Goal: Obtain resource: Download file/media

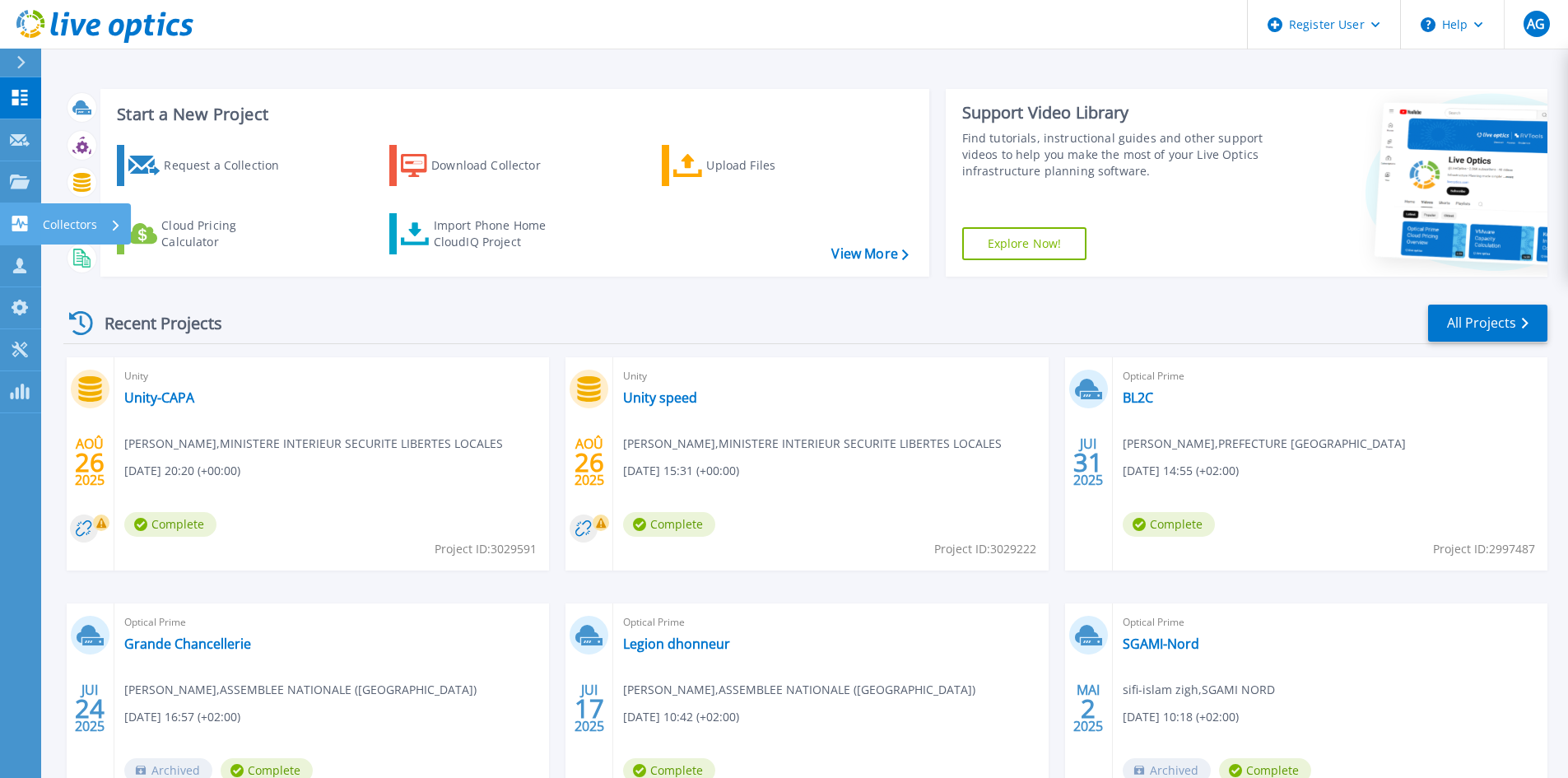
click at [109, 238] on div "Collectors" at bounding box center [82, 224] width 78 height 43
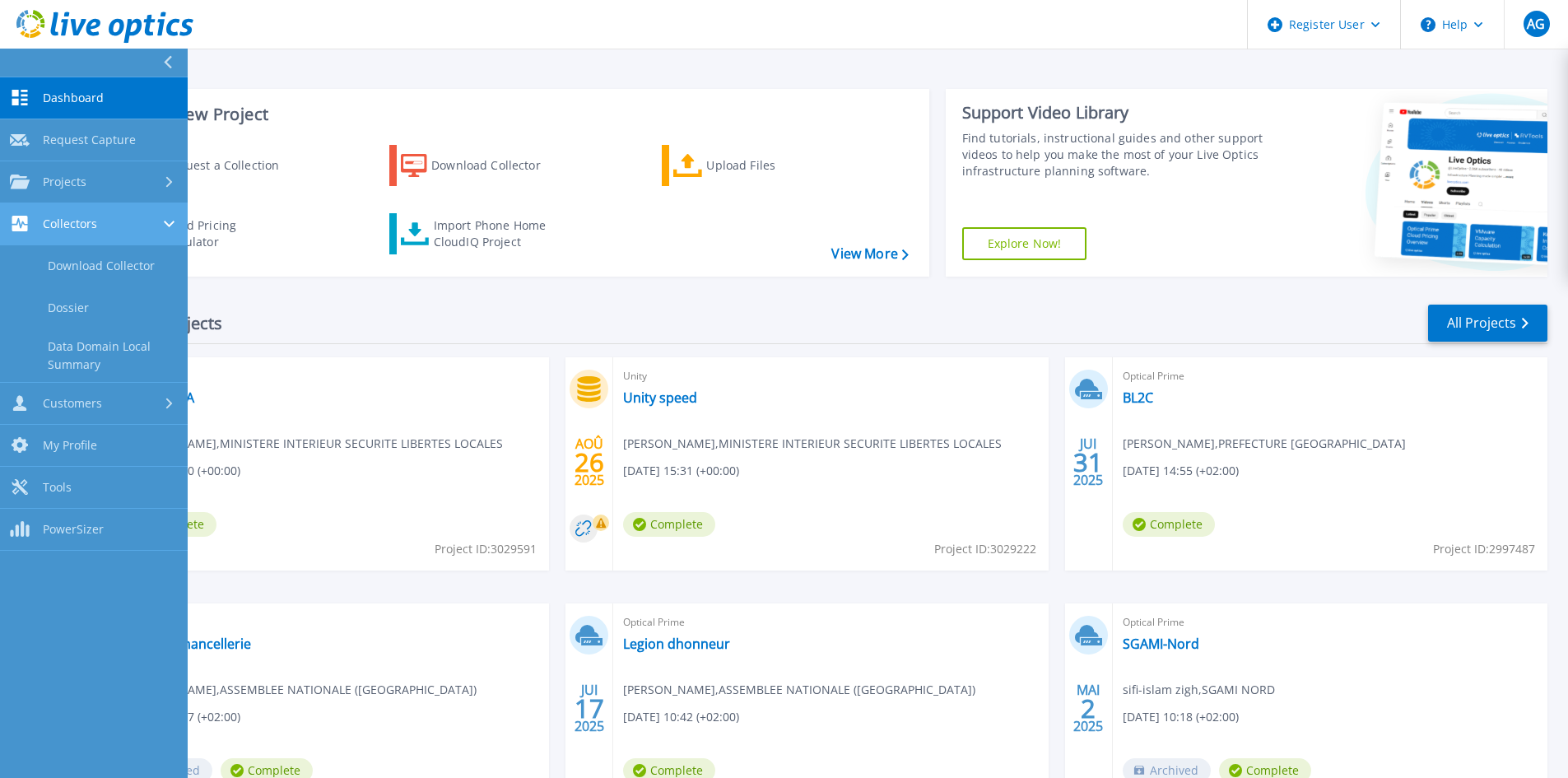
click at [70, 244] on link "Collectors Collectors" at bounding box center [93, 224] width 188 height 42
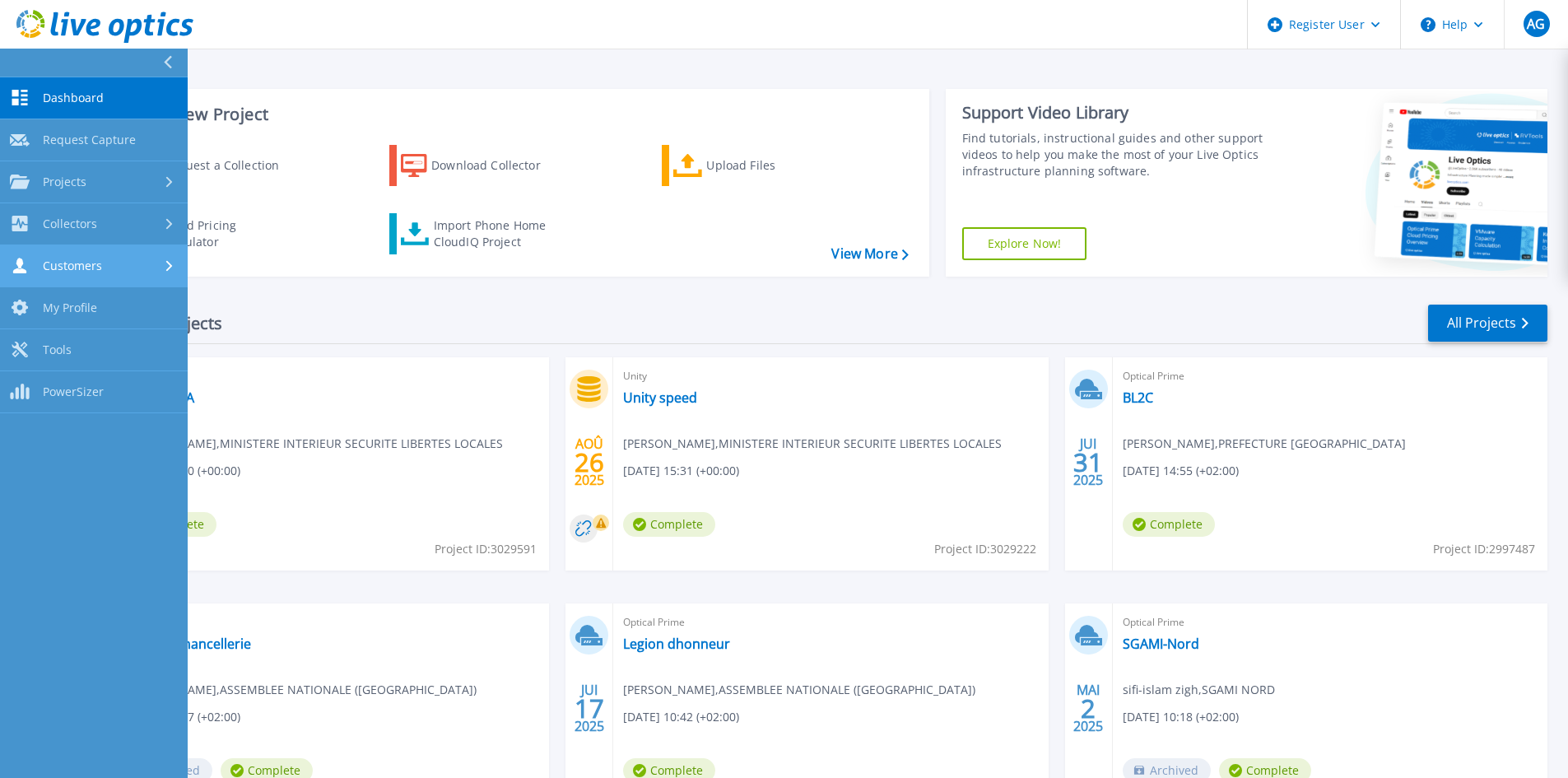
click at [92, 261] on span "Customers" at bounding box center [72, 266] width 59 height 15
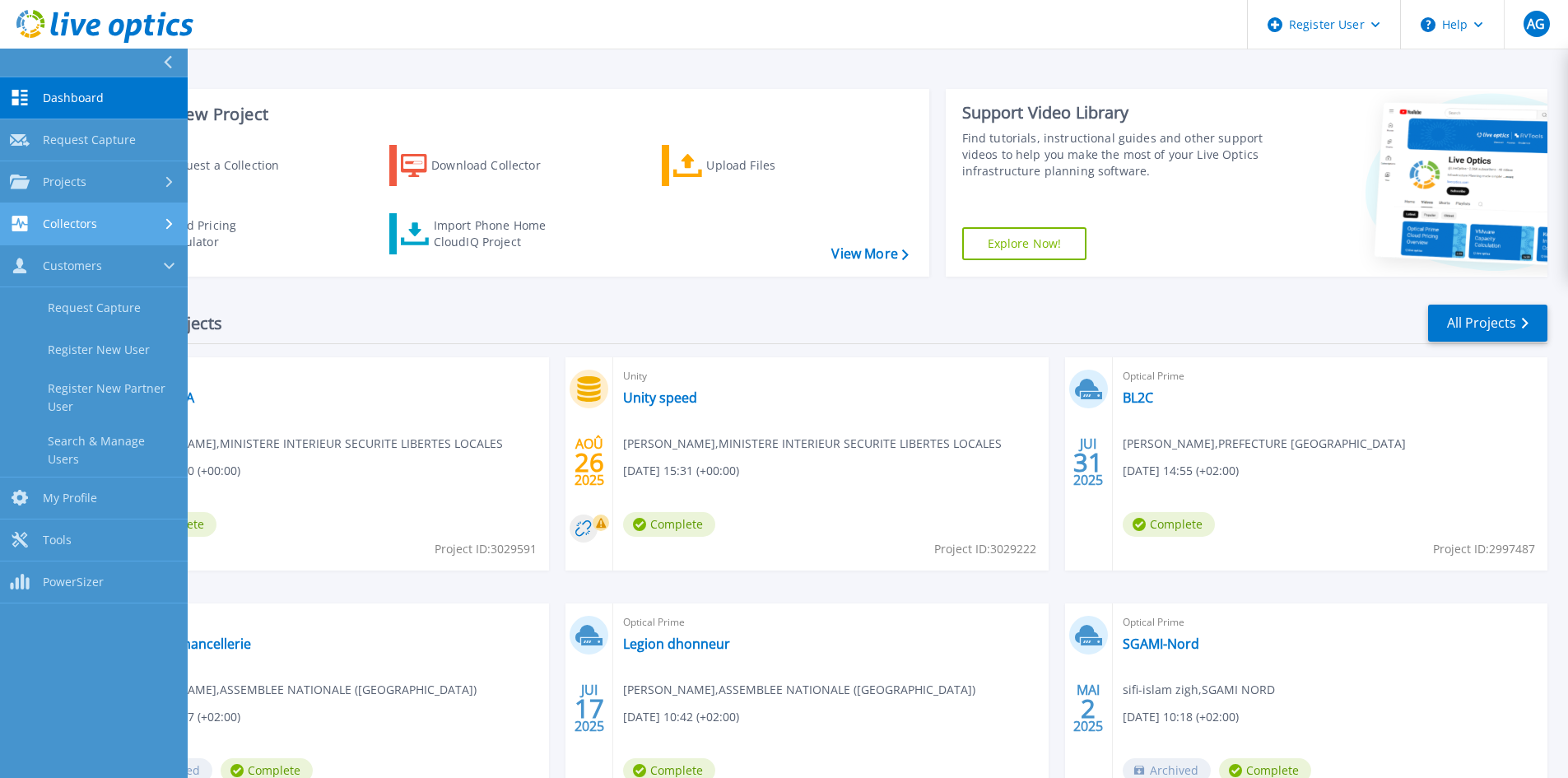
click at [86, 241] on link "Collectors Collectors" at bounding box center [93, 224] width 188 height 42
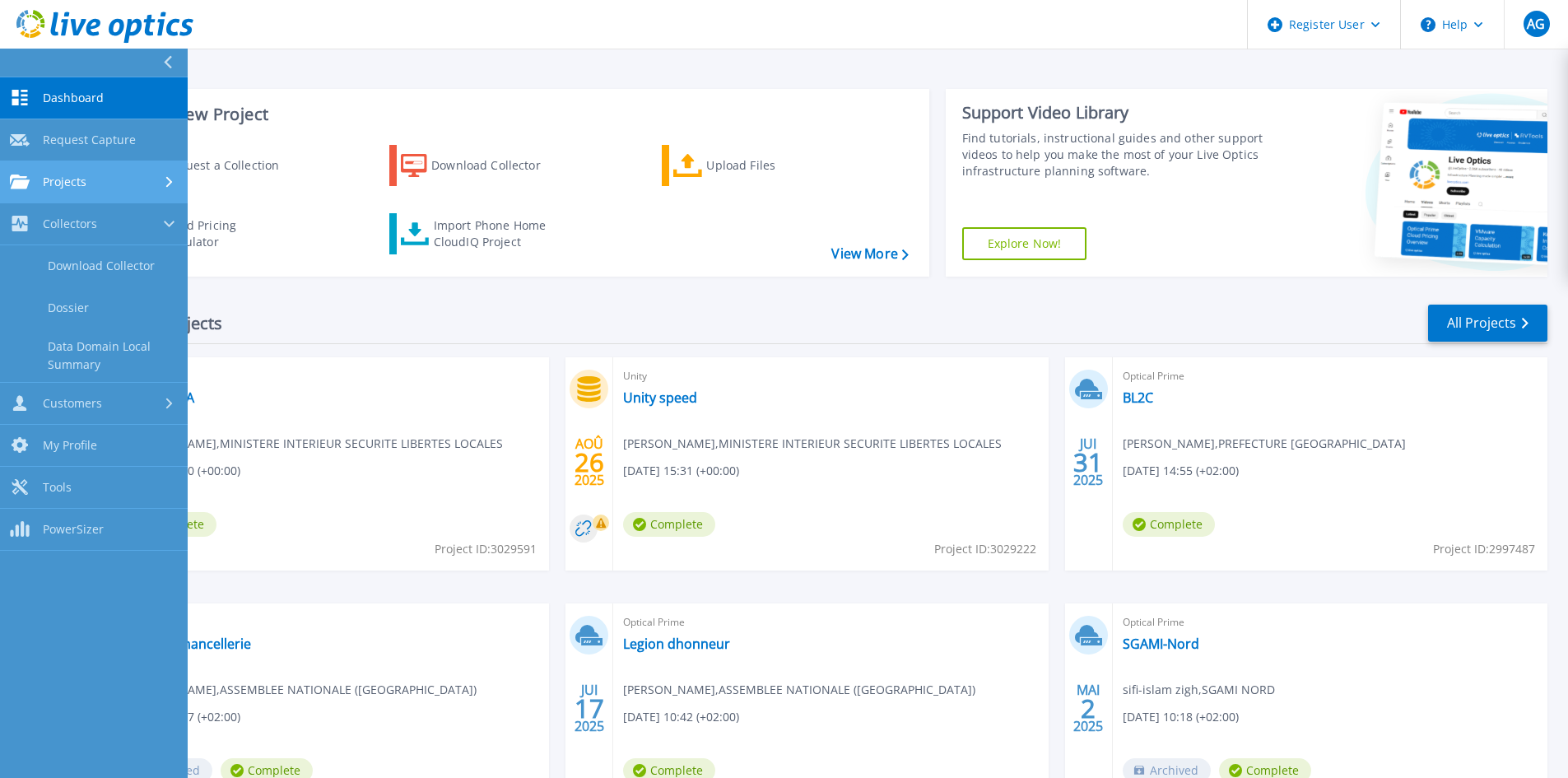
click at [80, 192] on link "Projects Projects" at bounding box center [93, 182] width 188 height 42
click at [97, 232] on link "Search Projects" at bounding box center [93, 224] width 188 height 42
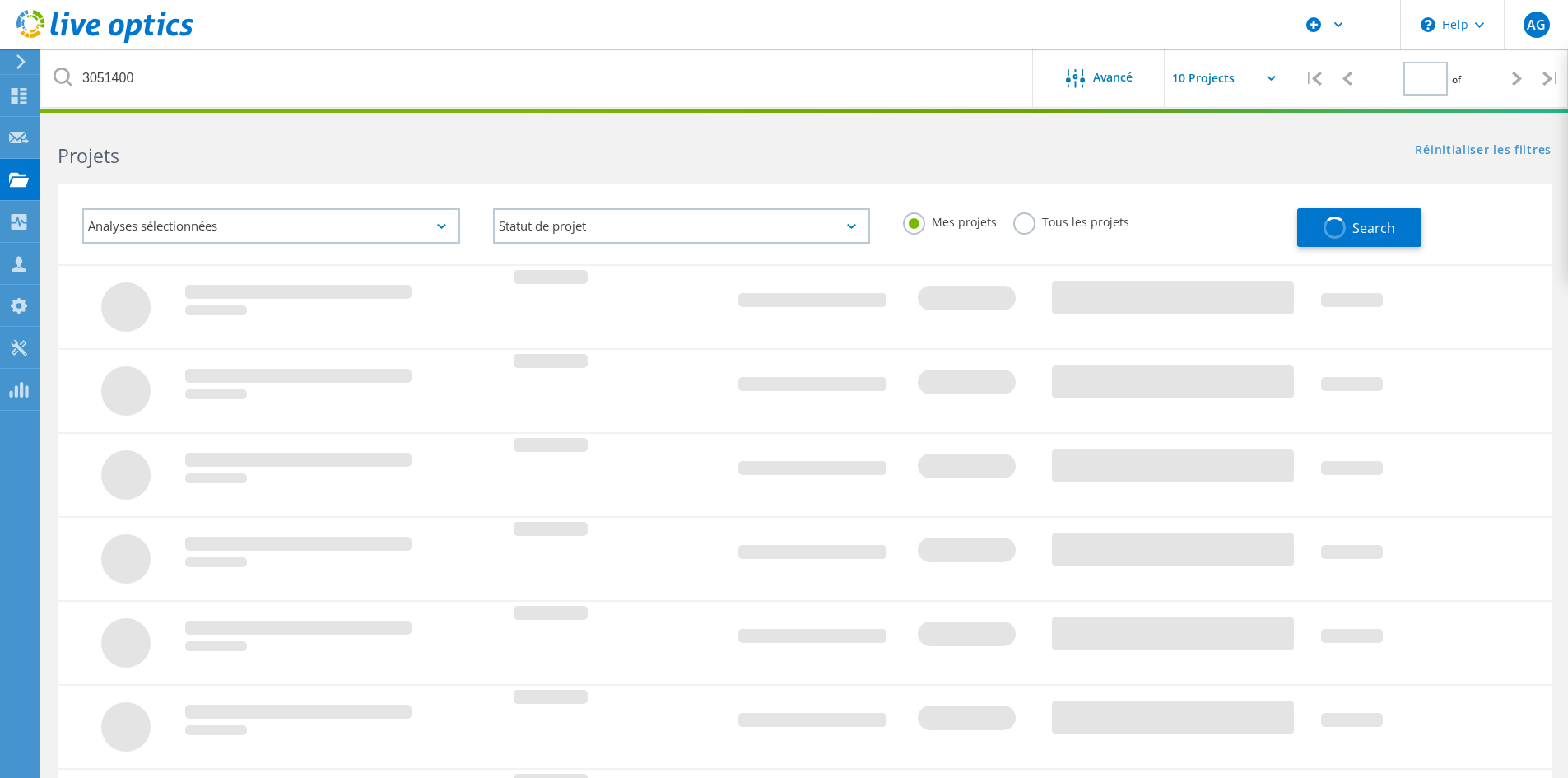
type input "1"
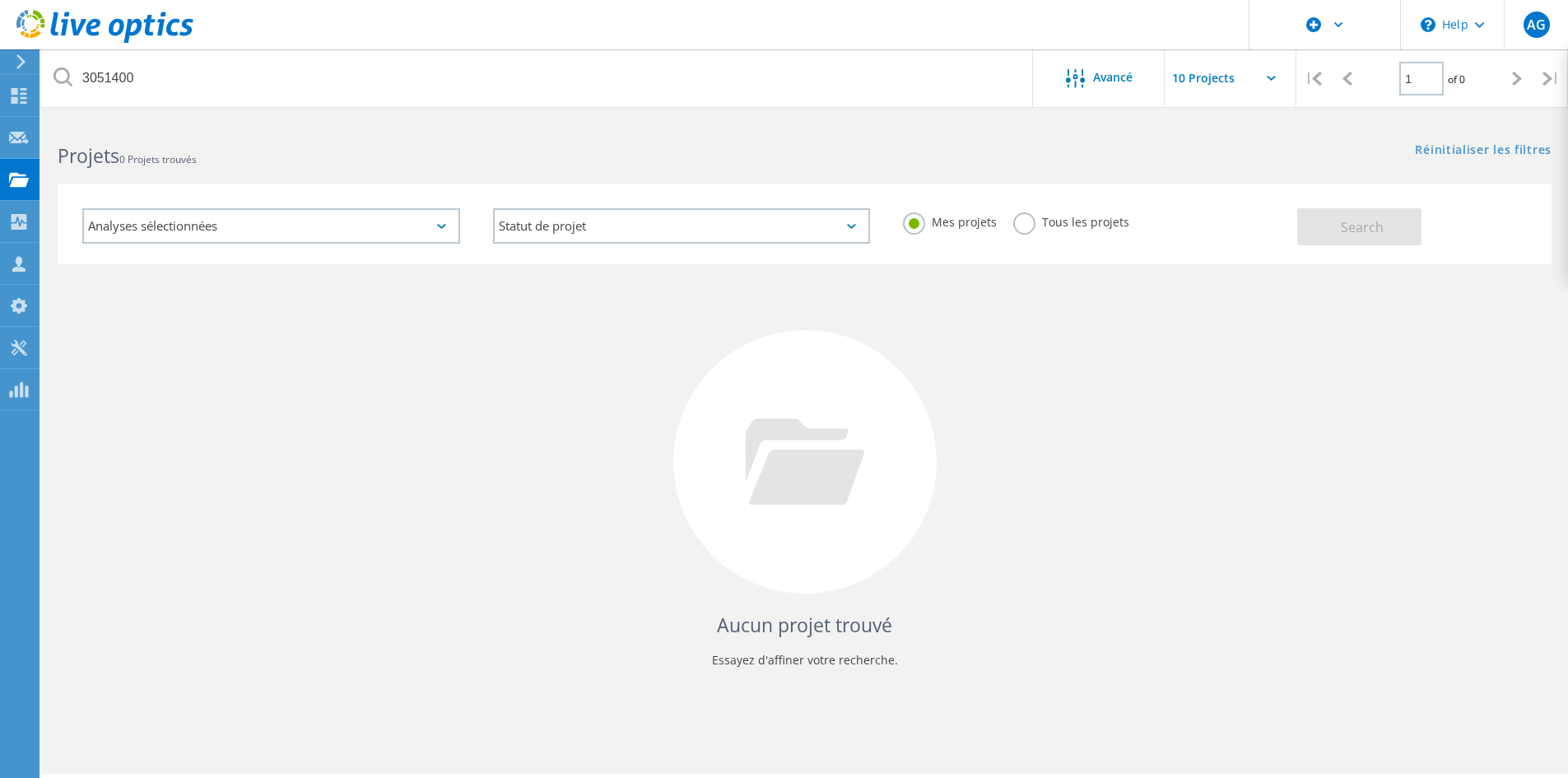
click at [1026, 228] on label "Tous les projets" at bounding box center [1071, 220] width 116 height 15
click at [0, 0] on input "Tous les projets" at bounding box center [0, 0] width 0 height 0
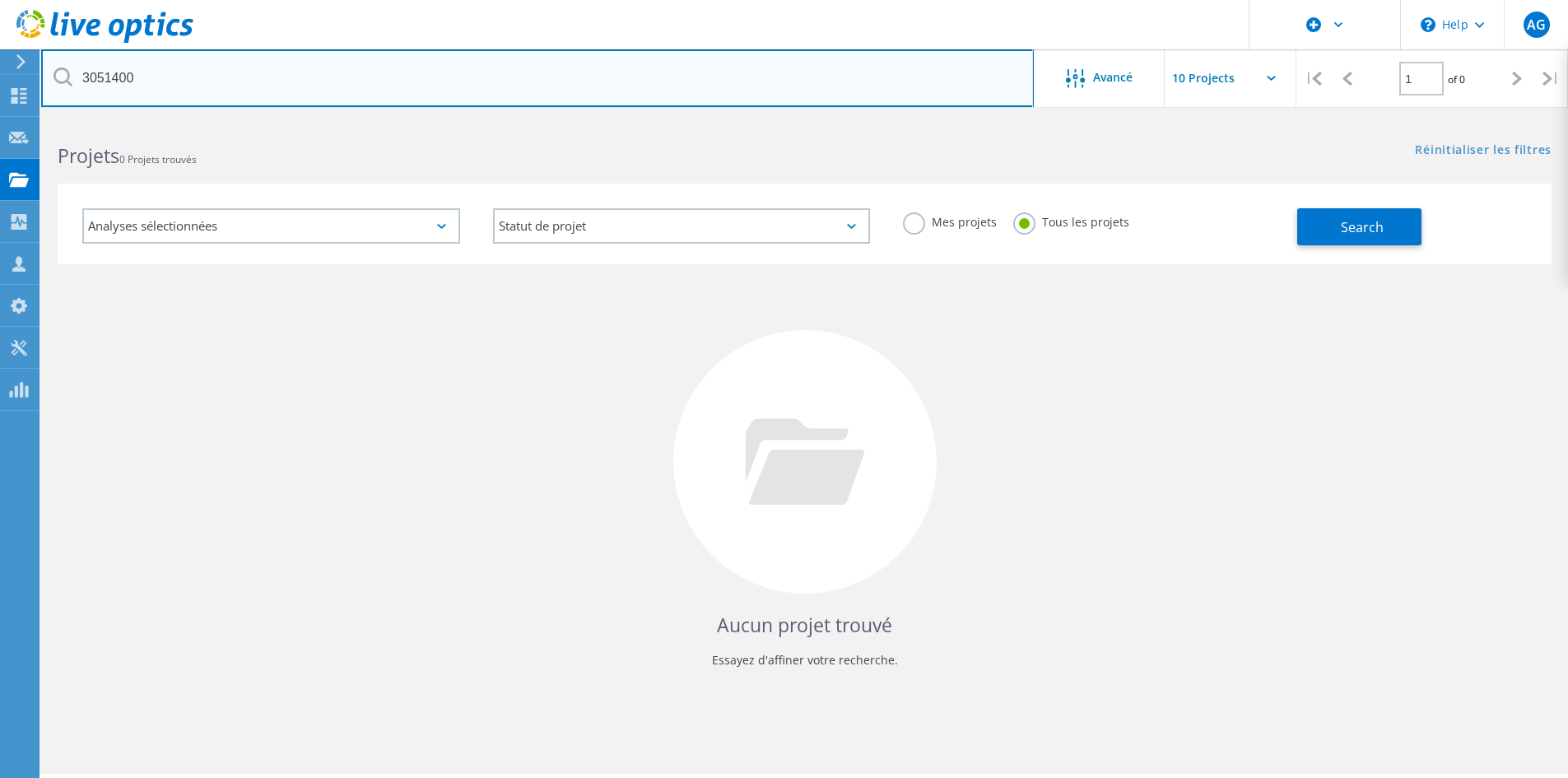
click at [340, 98] on input "3051400" at bounding box center [537, 78] width 993 height 57
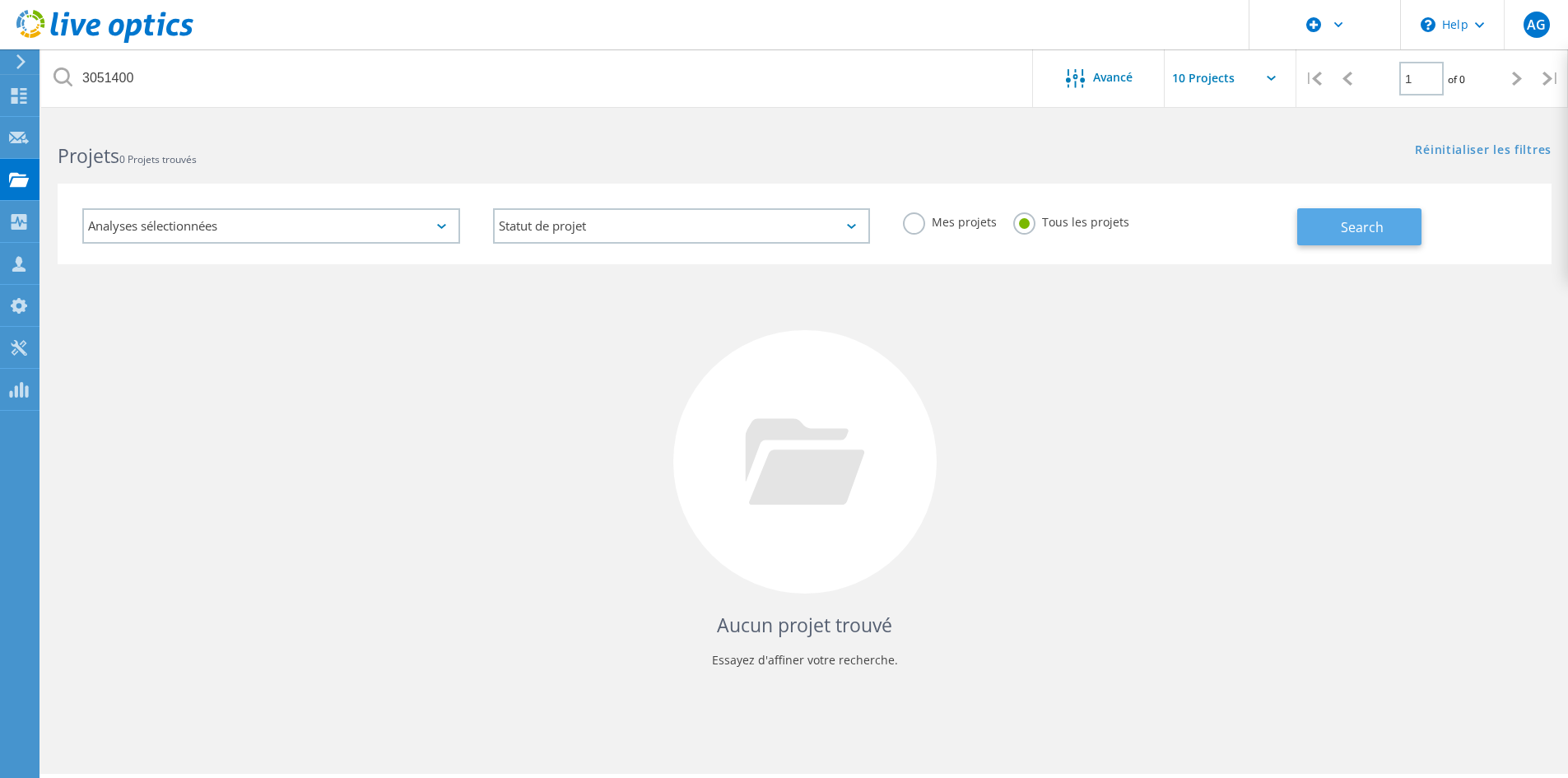
click at [1333, 214] on button "Search" at bounding box center [1359, 226] width 124 height 37
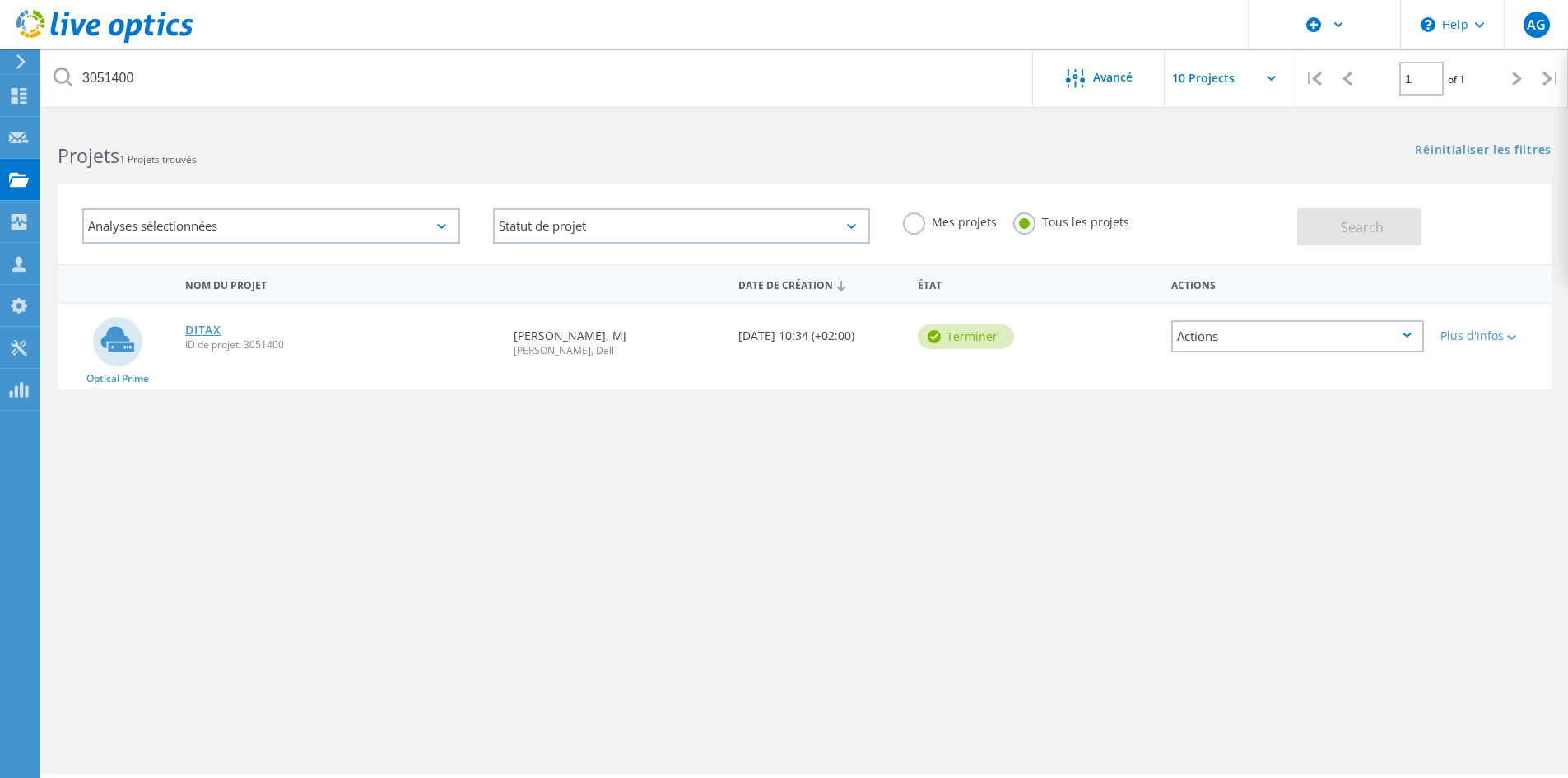
click at [206, 331] on link "DITAX" at bounding box center [203, 330] width 36 height 11
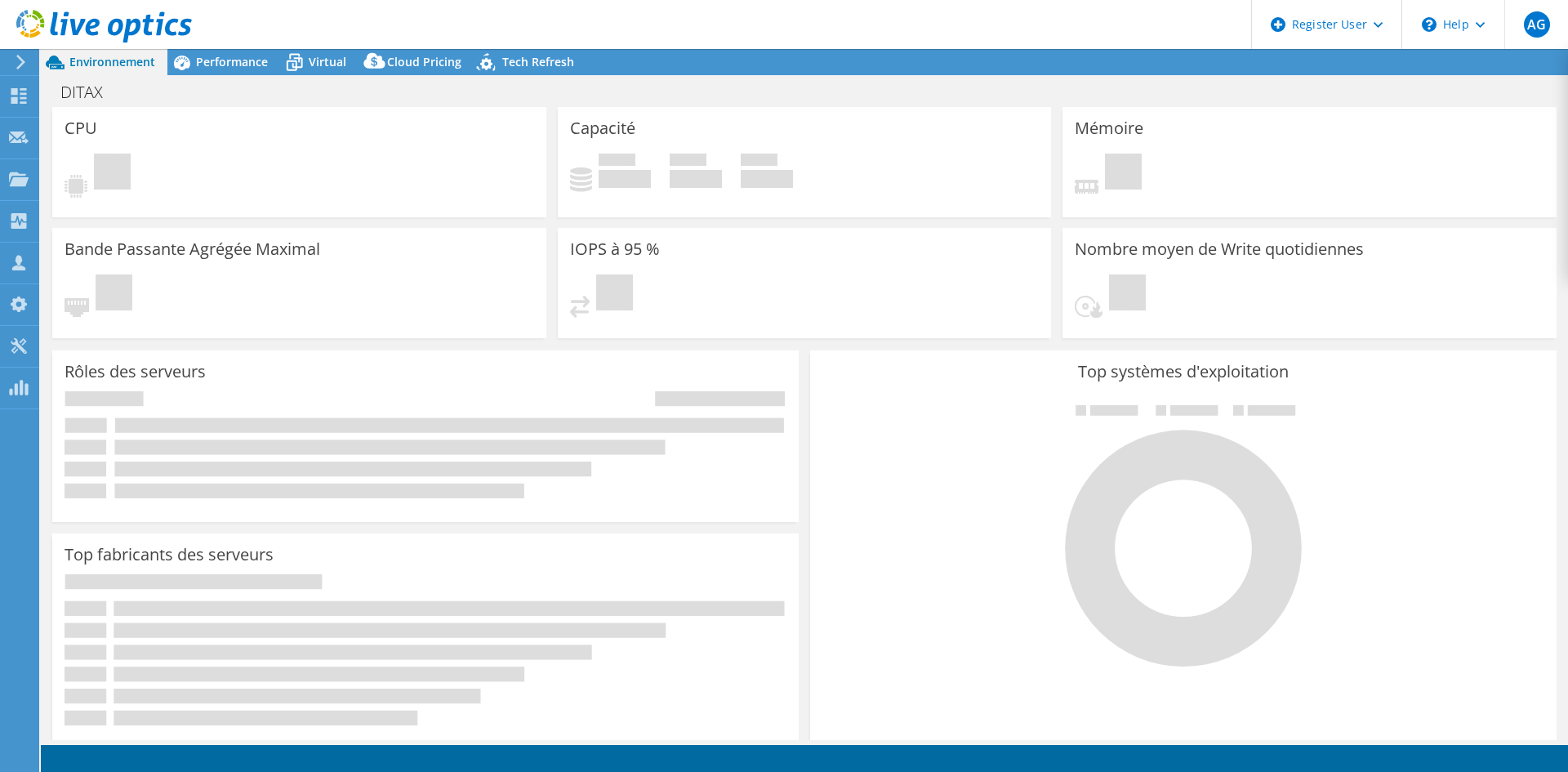
select select "USD"
select select "EULondon"
select select "EUR"
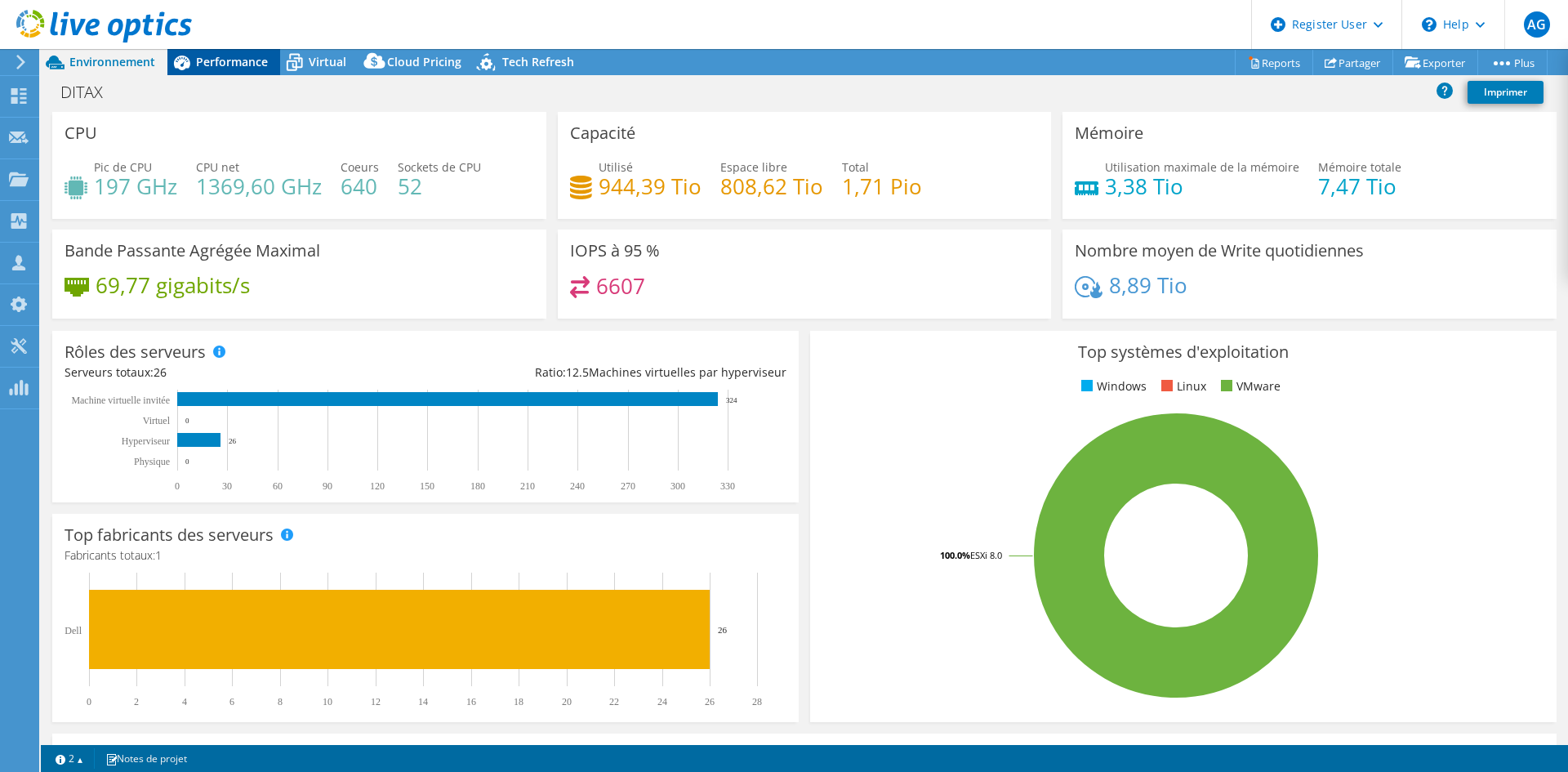
click at [243, 66] on span "Performance" at bounding box center [232, 61] width 72 height 15
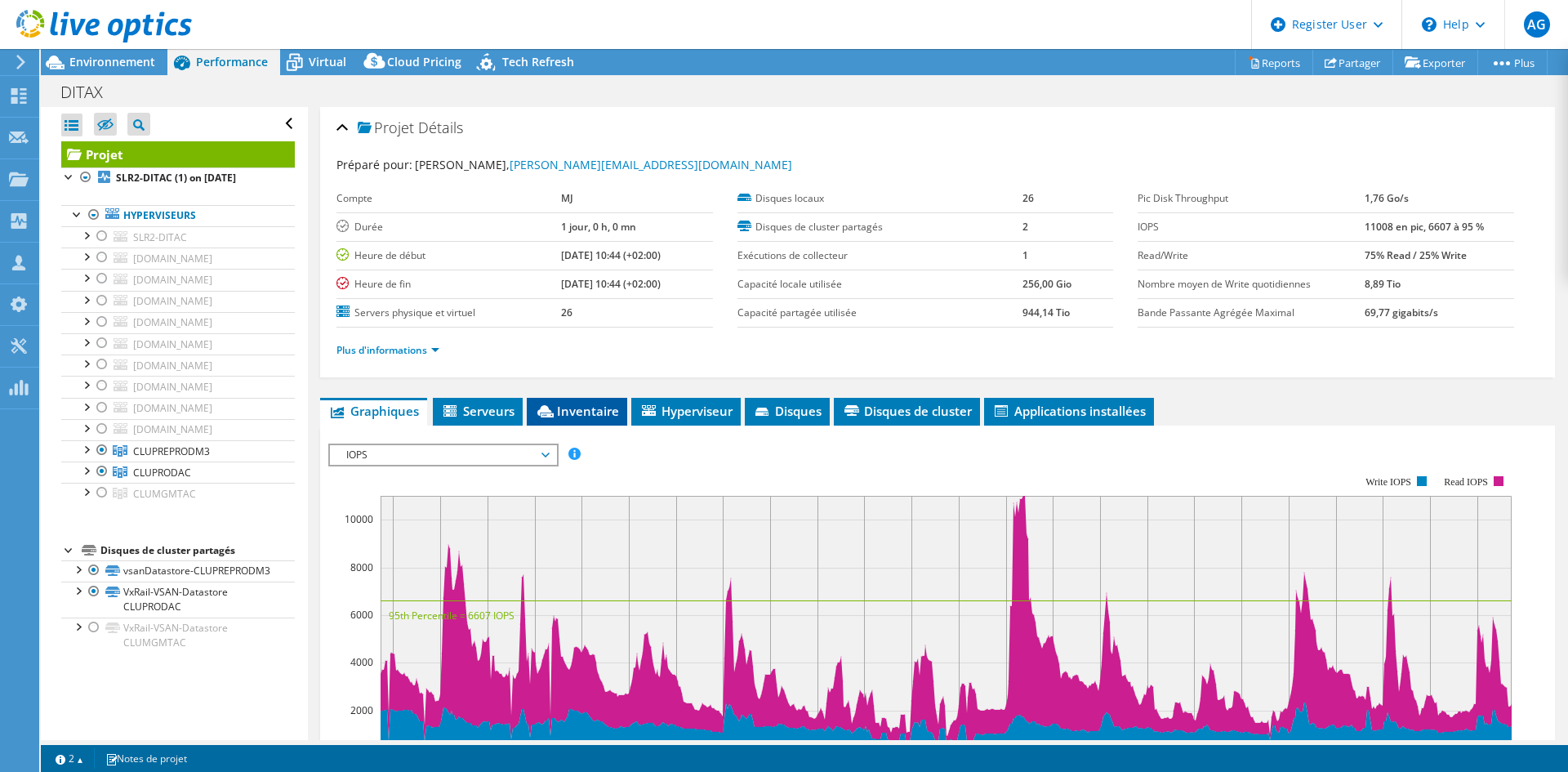
click at [559, 402] on span "Inventaire" at bounding box center [576, 410] width 84 height 16
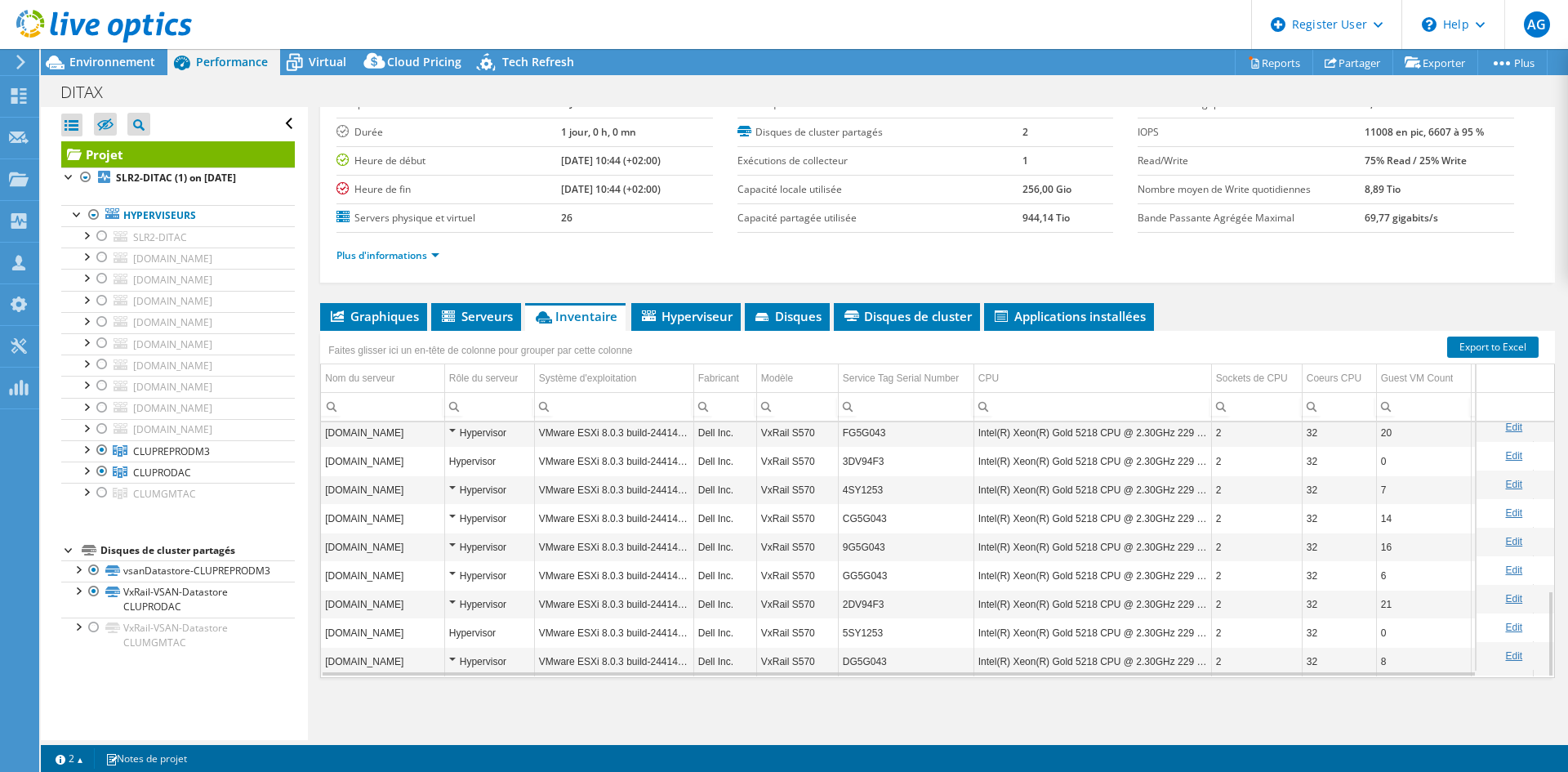
scroll to position [496, 0]
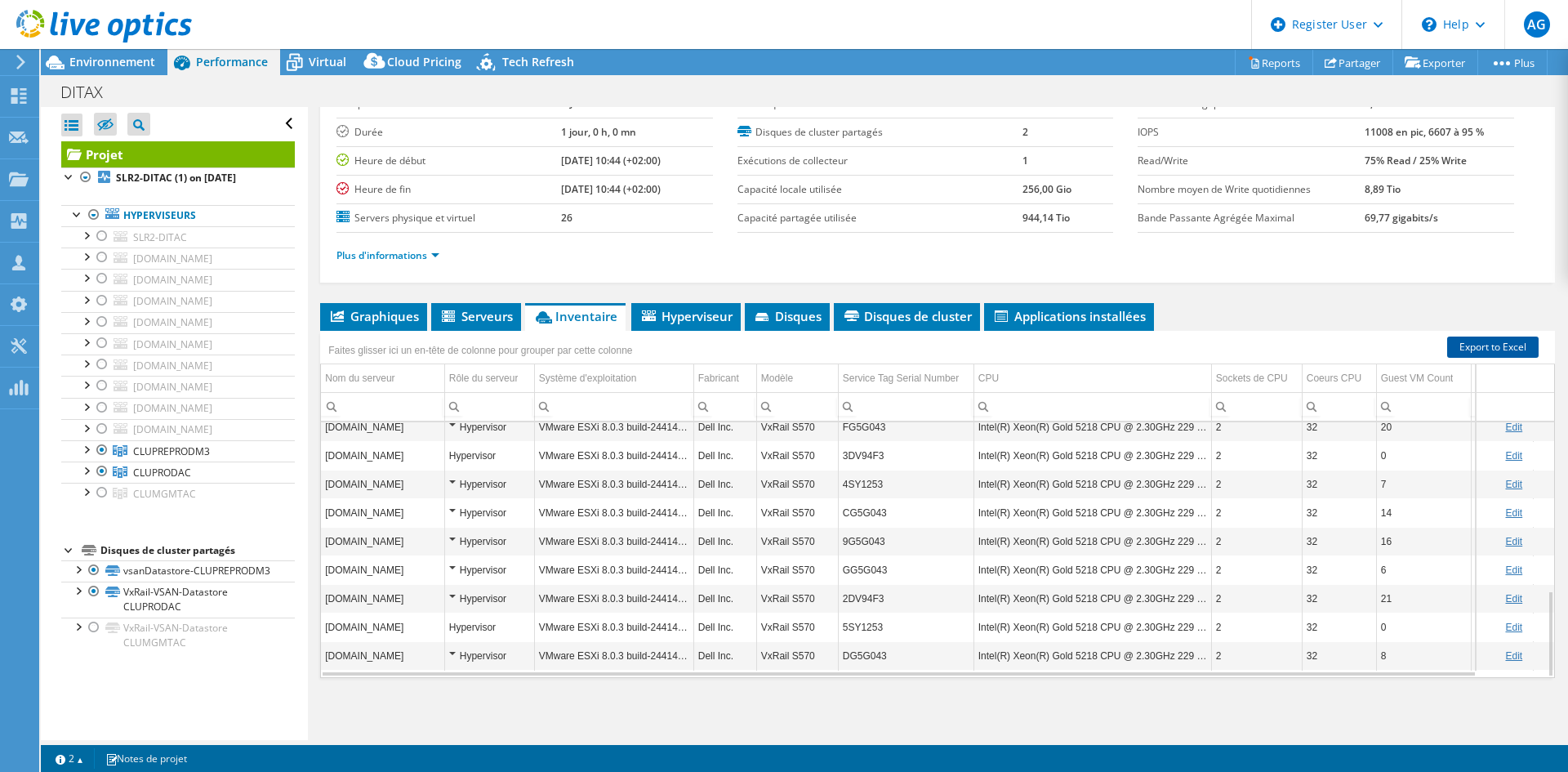
click at [1447, 345] on link "Export to Excel" at bounding box center [1492, 347] width 92 height 21
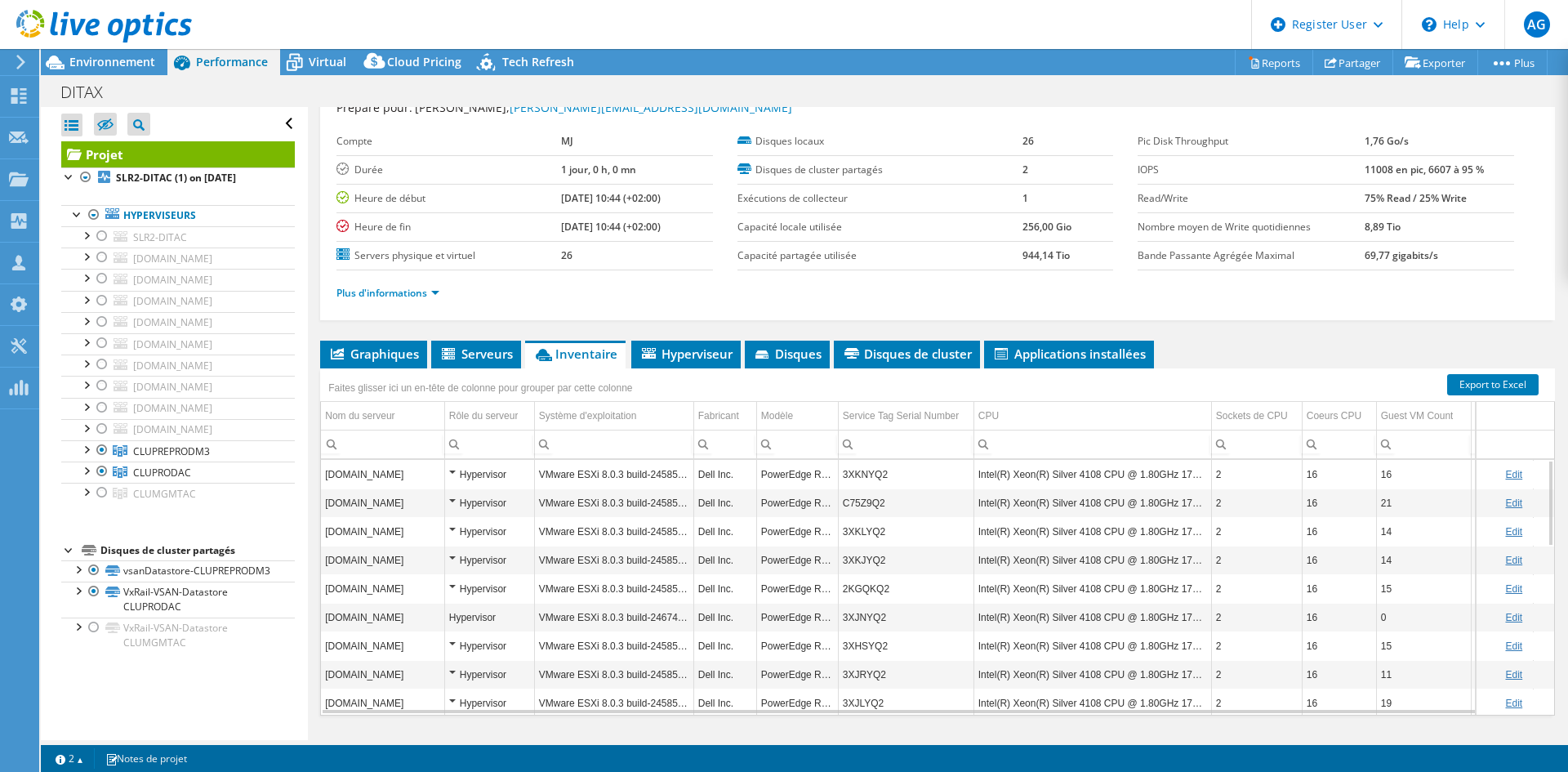
scroll to position [13, 0]
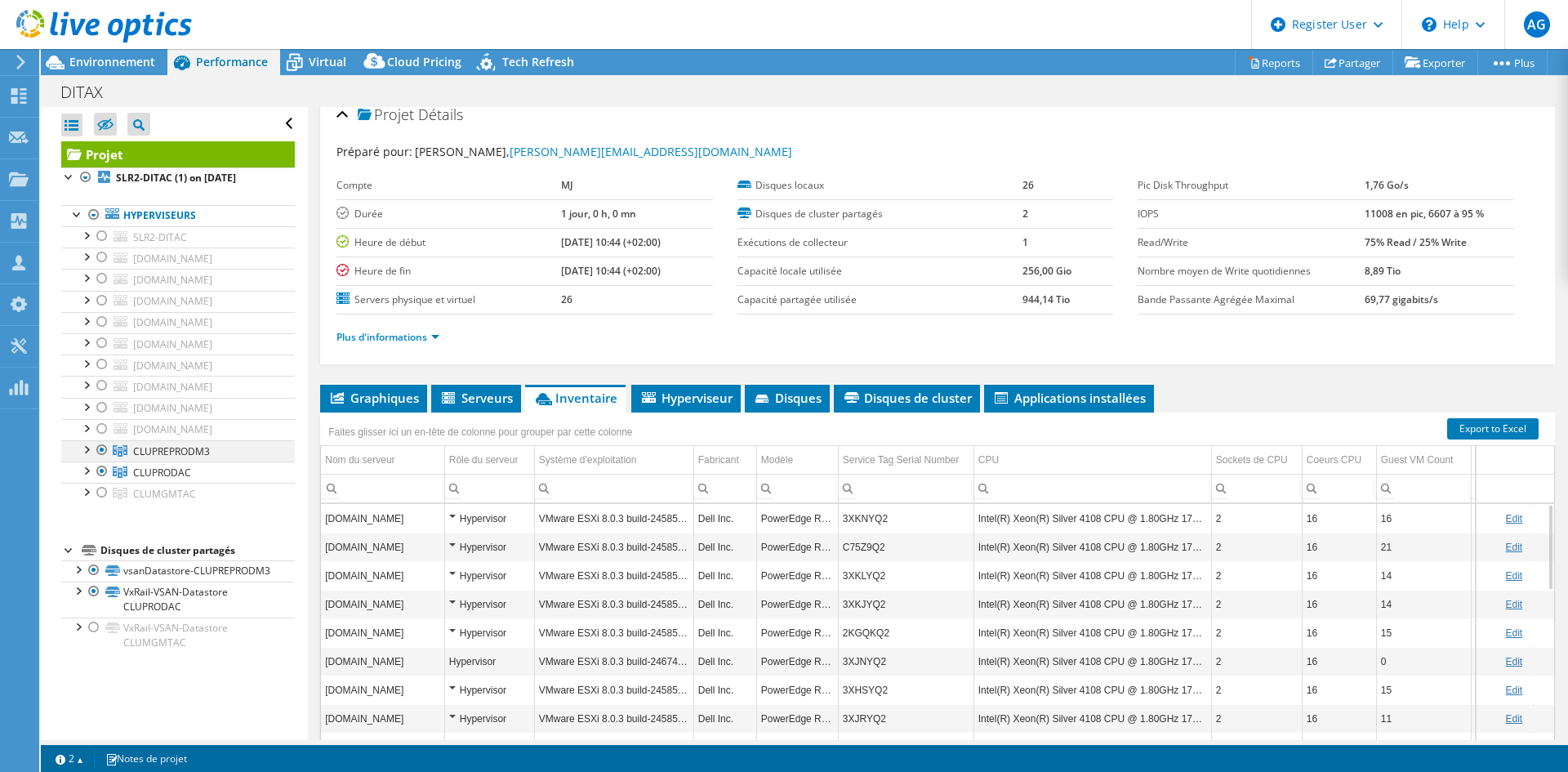
click at [98, 447] on div at bounding box center [101, 449] width 16 height 20
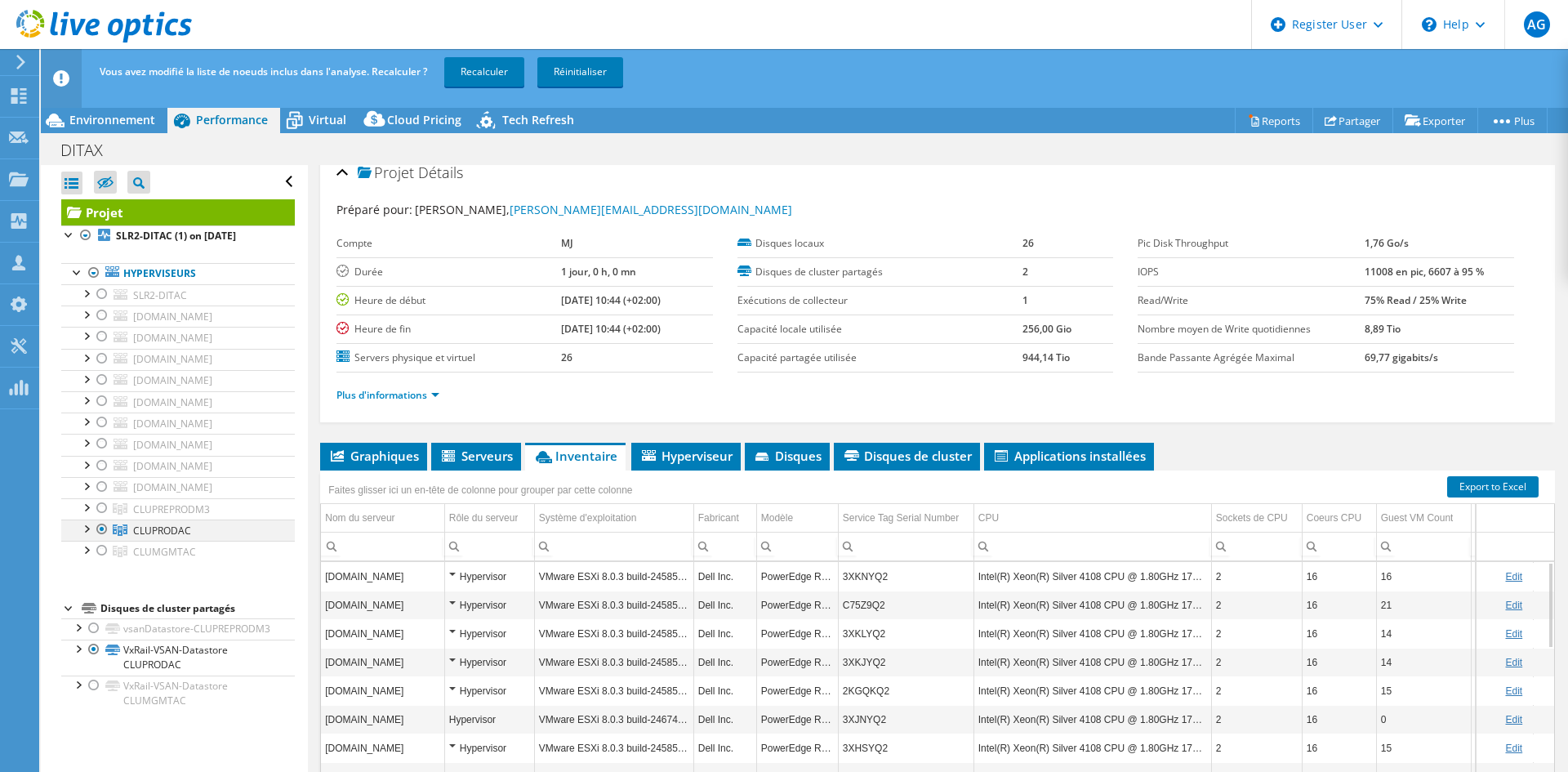
click at [102, 533] on div at bounding box center [101, 529] width 16 height 20
click at [99, 549] on div at bounding box center [101, 550] width 16 height 20
click at [100, 544] on div at bounding box center [101, 550] width 16 height 20
click at [99, 512] on div at bounding box center [101, 507] width 16 height 20
click at [99, 521] on div at bounding box center [101, 529] width 16 height 20
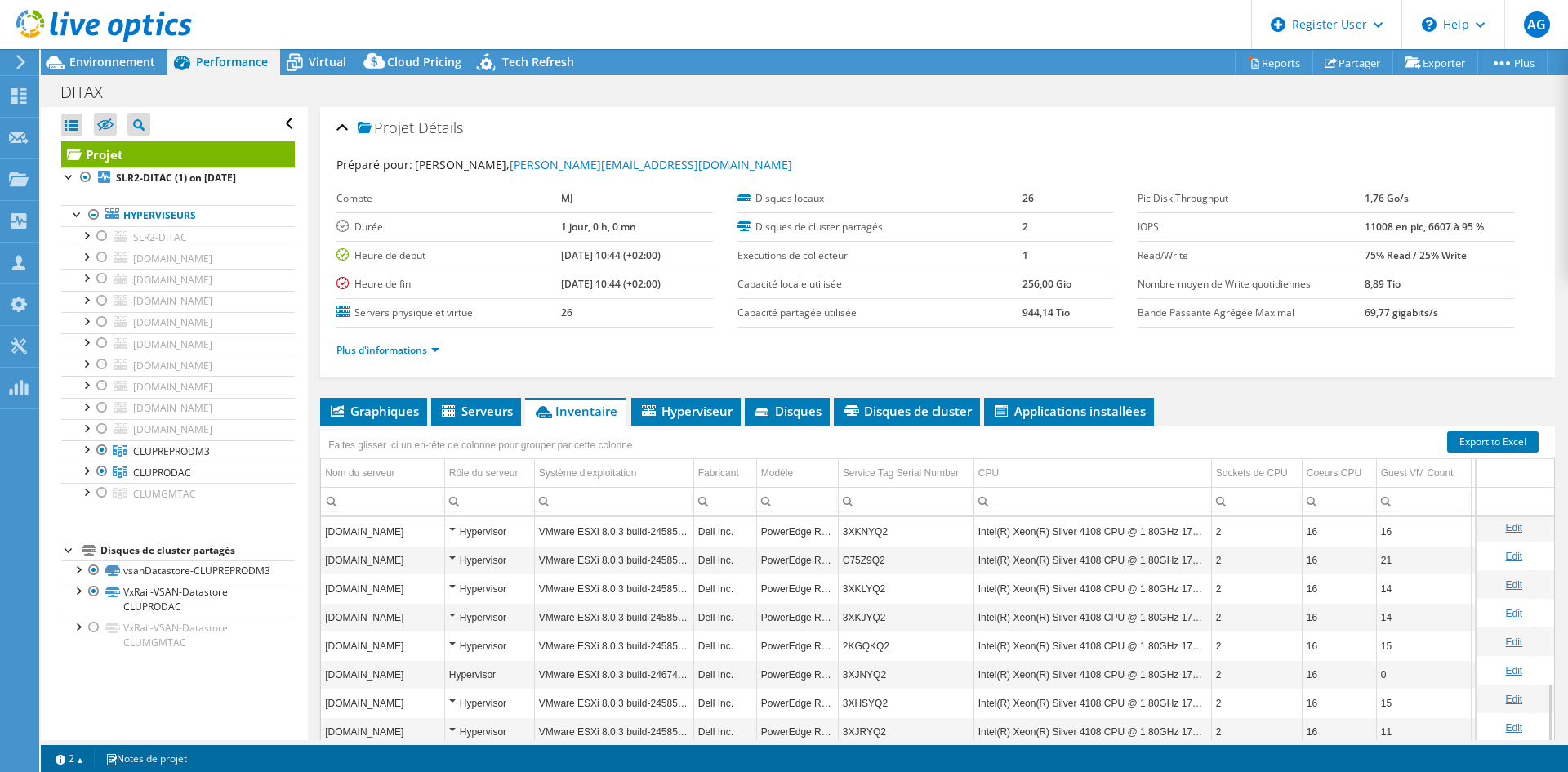
scroll to position [95, 0]
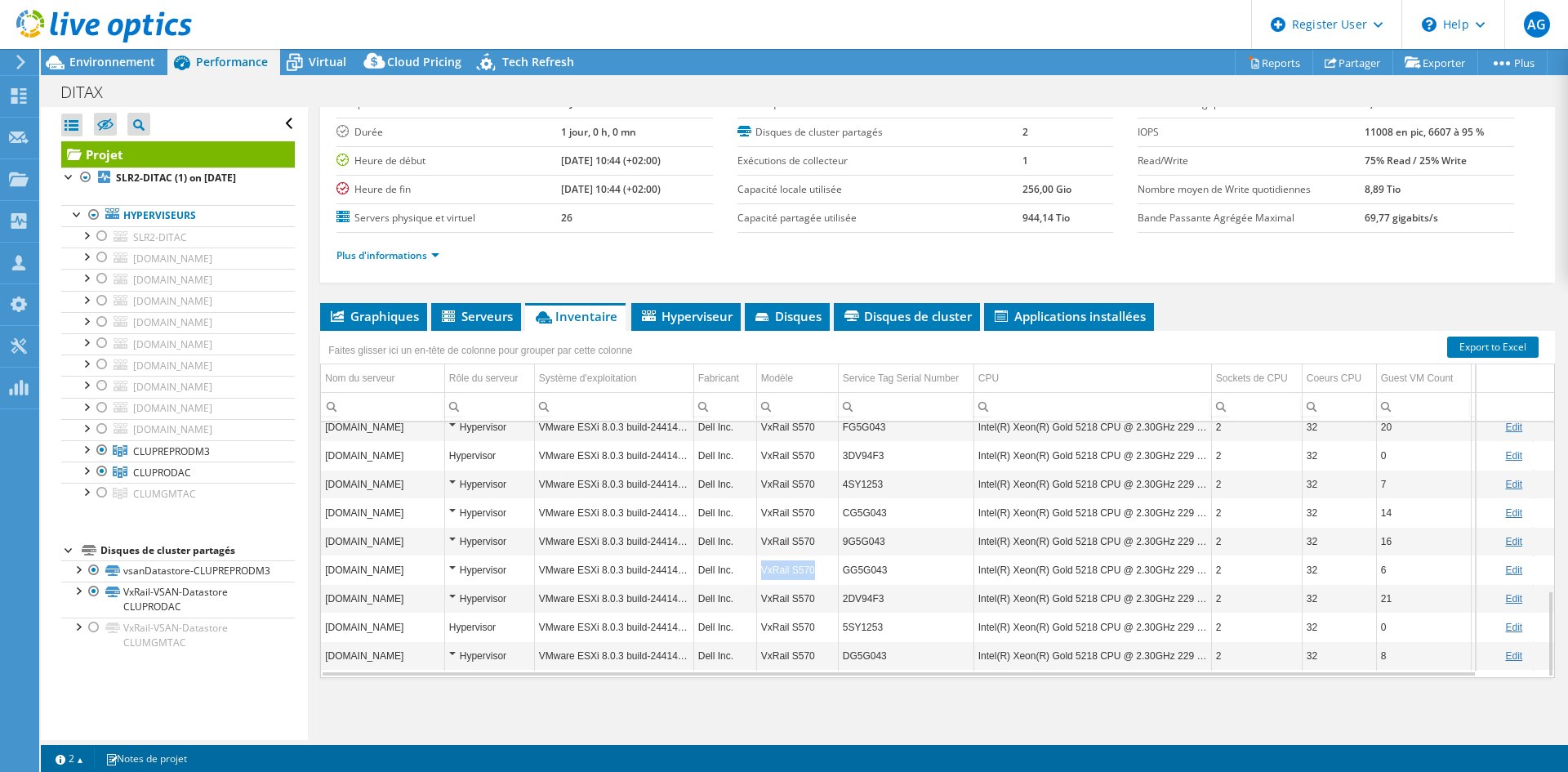
drag, startPoint x: 819, startPoint y: 566, endPoint x: 762, endPoint y: 571, distance: 57.2
click at [762, 571] on td "VxRail S570" at bounding box center [797, 570] width 81 height 28
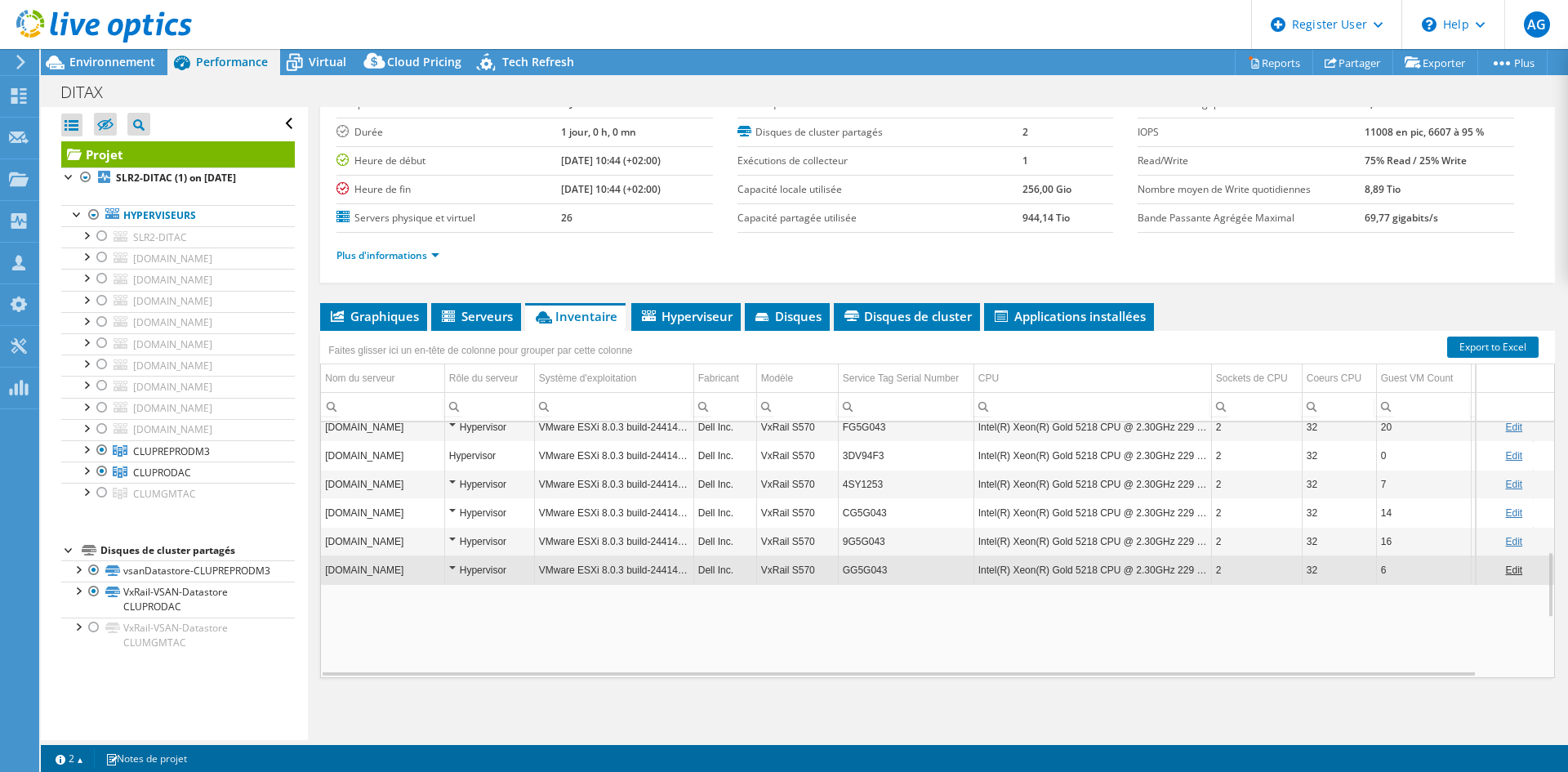
copy td "VxRail S570"
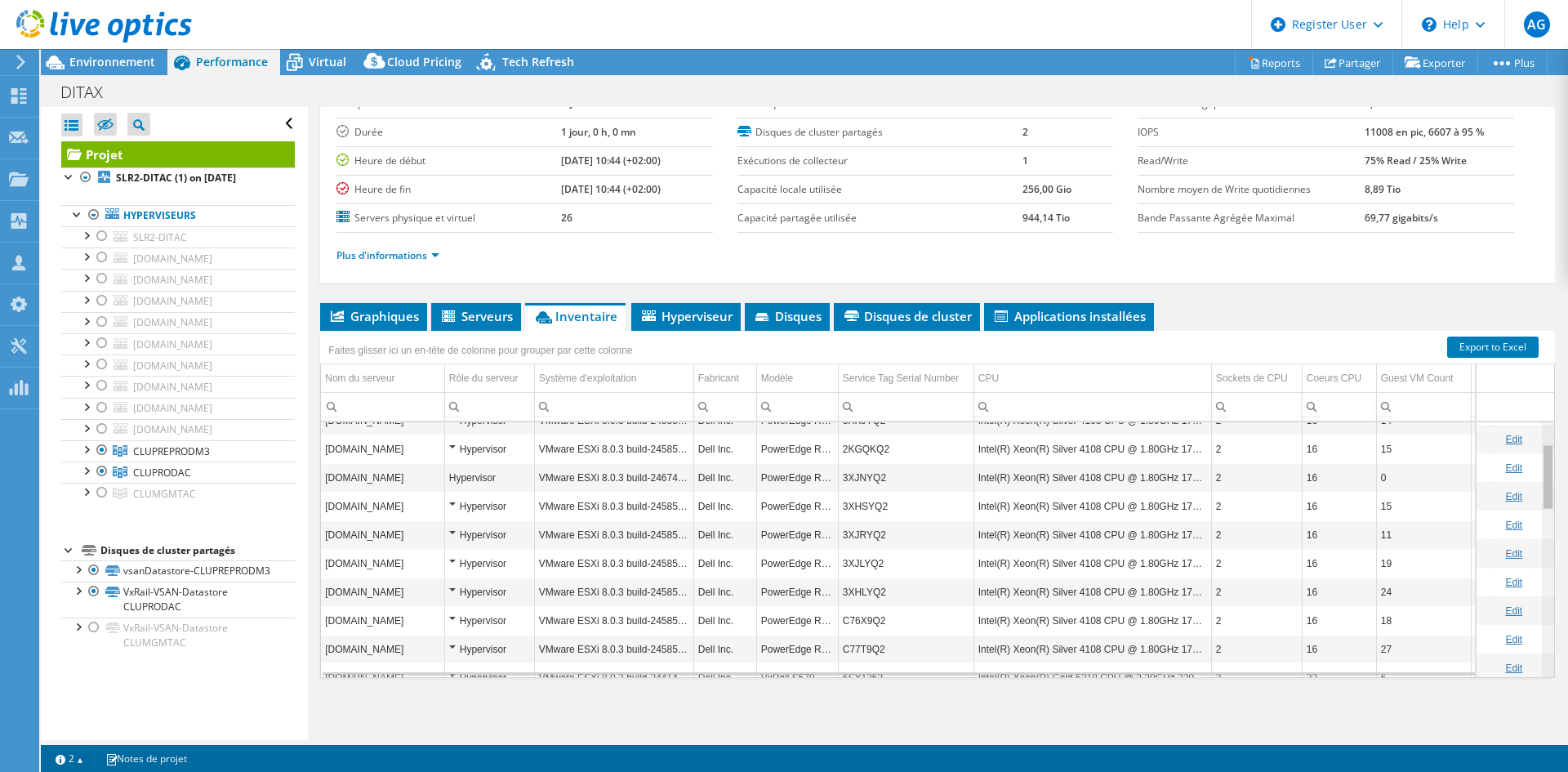
scroll to position [0, 0]
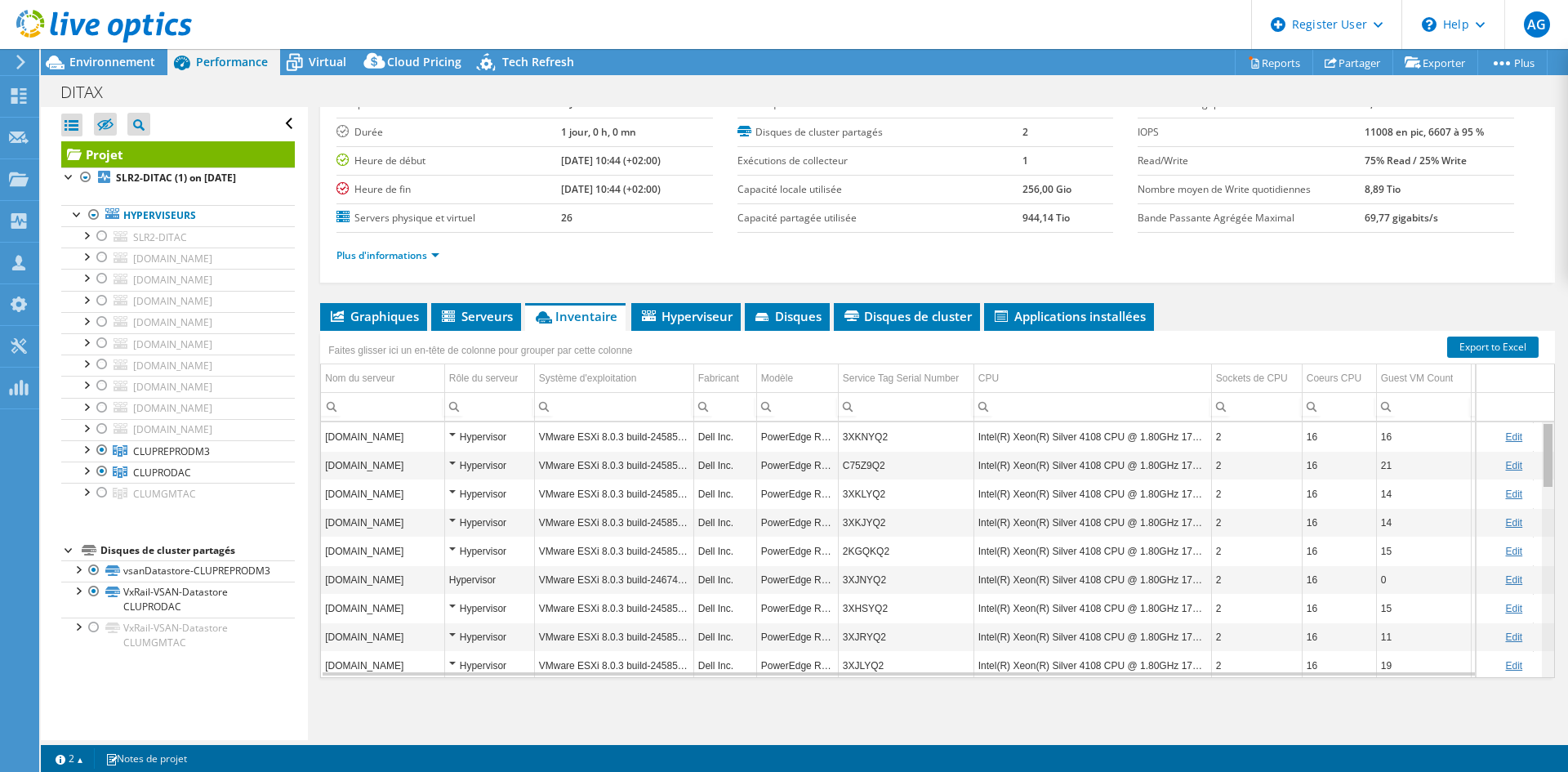
drag, startPoint x: 1540, startPoint y: 459, endPoint x: 1506, endPoint y: 310, distance: 152.8
click at [1524, 355] on body "AG Utilisateur Dell Antoine Girard Antoine.Girard@dell.com Dell My Profile Log …" at bounding box center [784, 386] width 1568 height 772
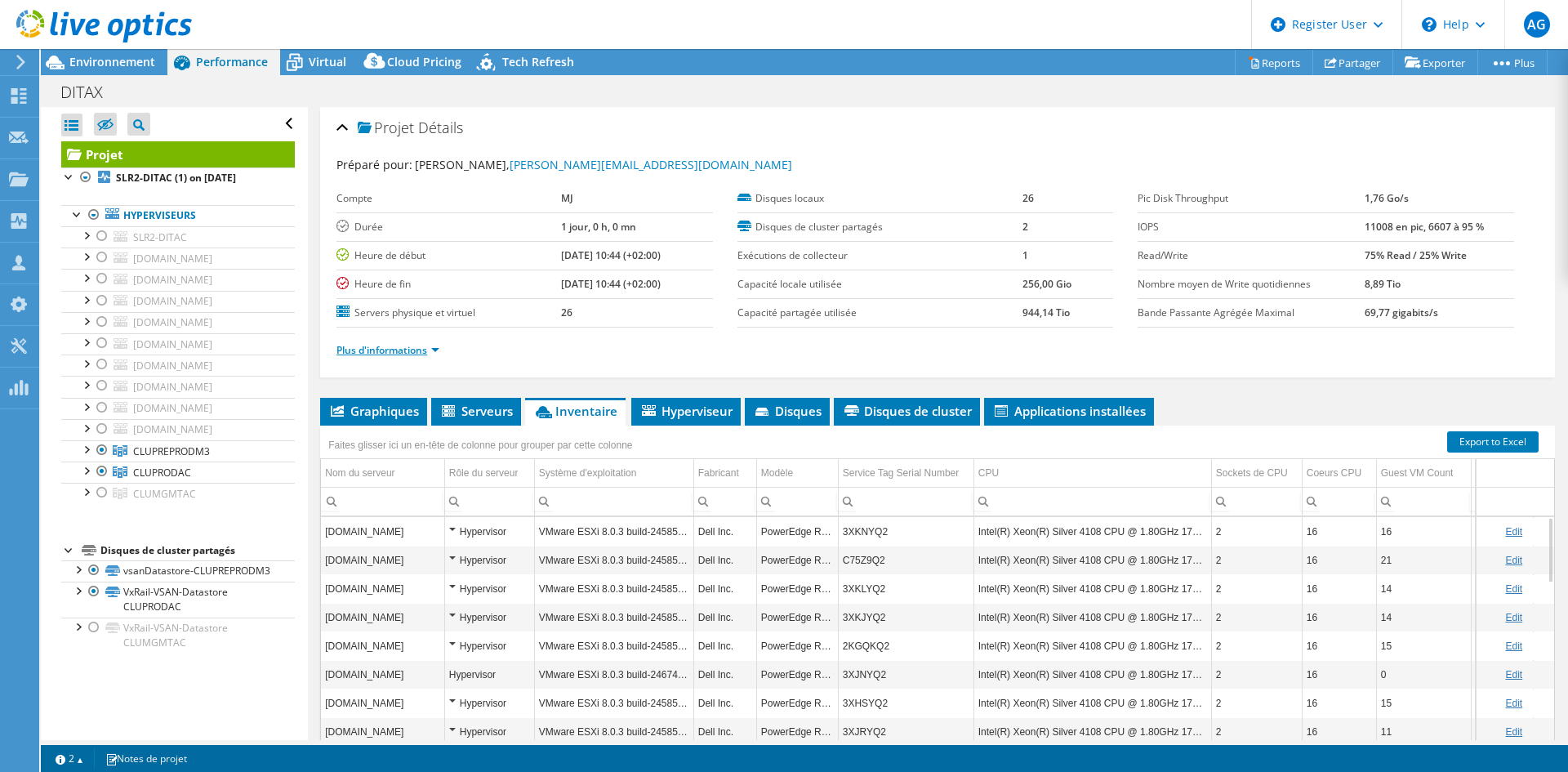
click at [393, 350] on link "Plus d'informations" at bounding box center [388, 349] width 103 height 14
